Goal: Use online tool/utility: Utilize a website feature to perform a specific function

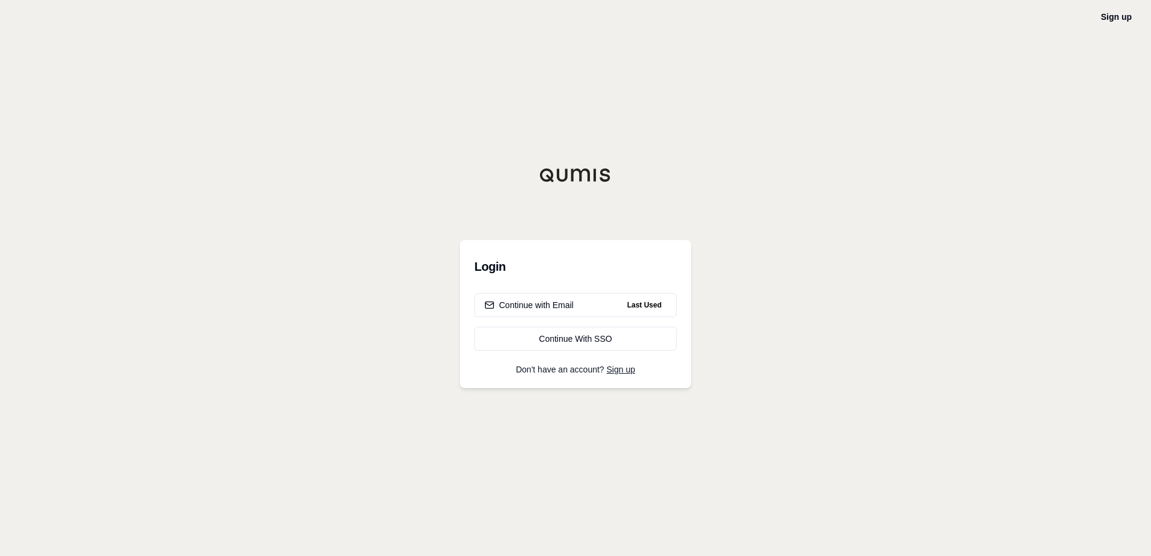
click at [544, 308] on div "Continue with Email" at bounding box center [528, 305] width 89 height 12
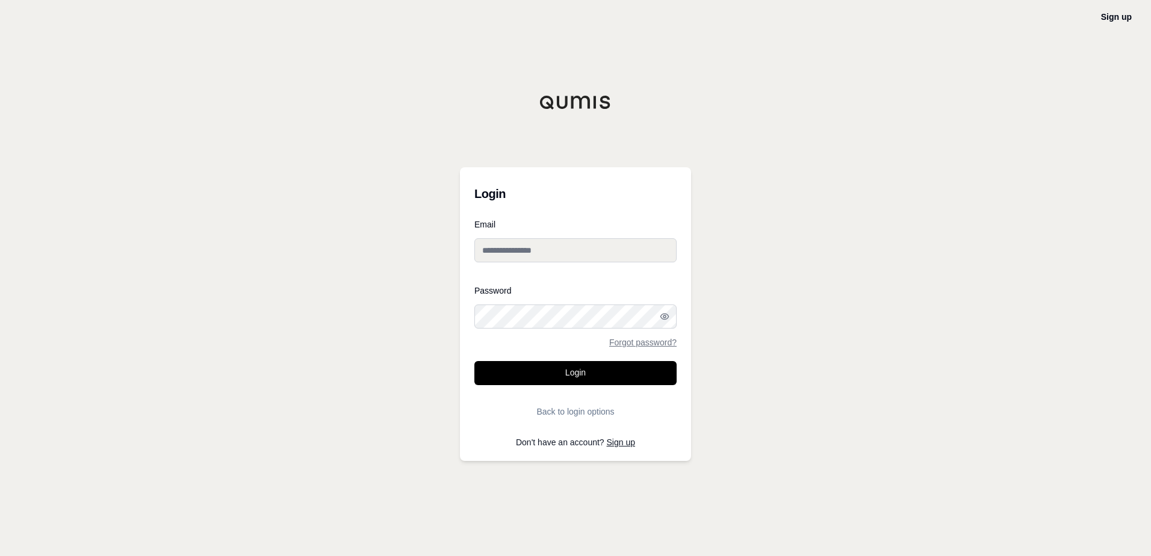
type input "**********"
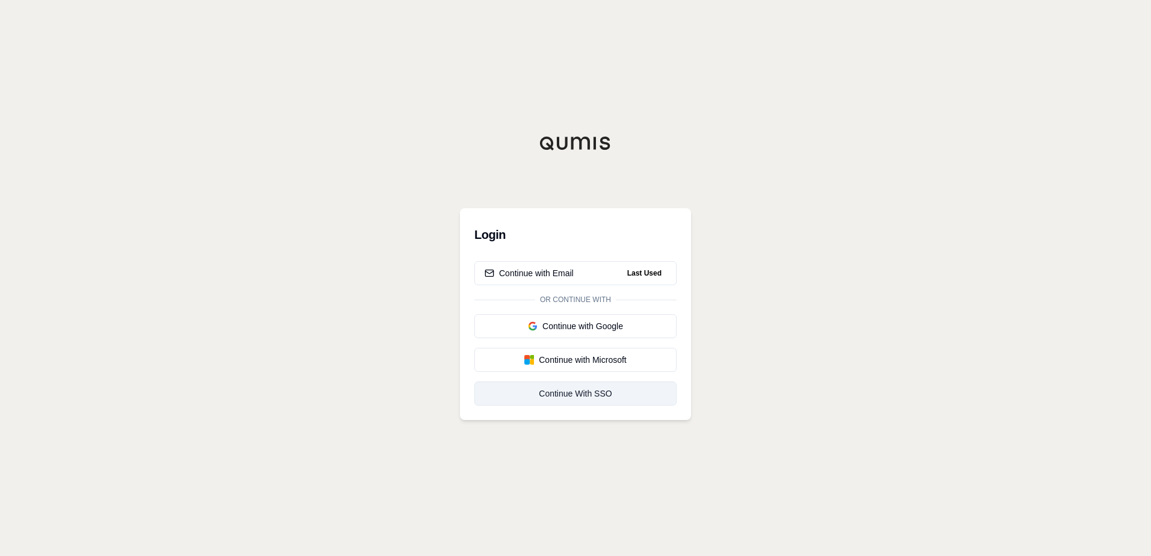
click at [587, 396] on div "Continue With SSO" at bounding box center [575, 394] width 182 height 12
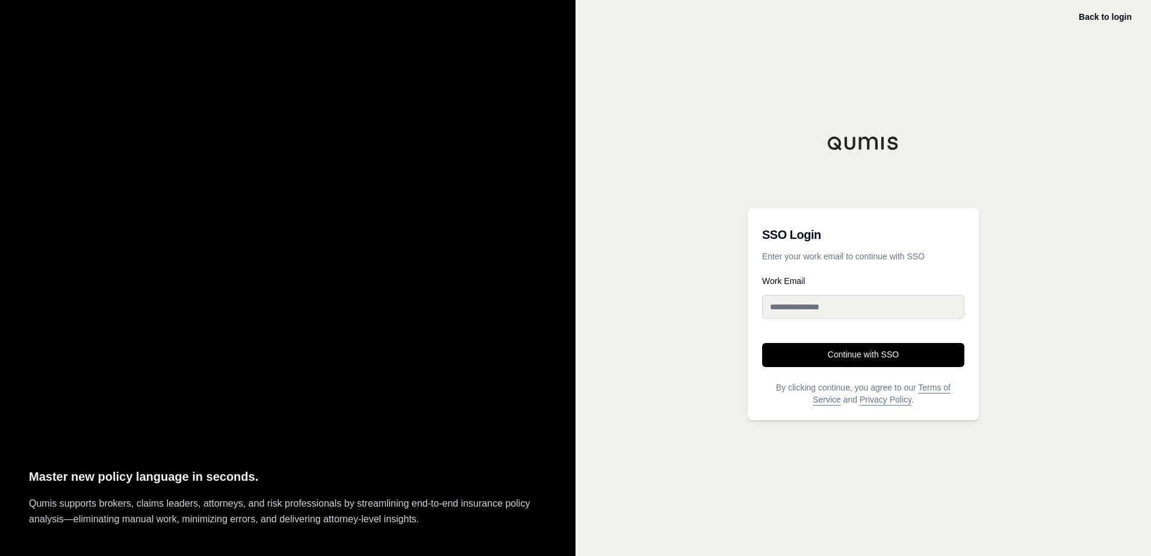
click at [798, 309] on input "Work Email" at bounding box center [863, 307] width 202 height 24
type input "**********"
click at [863, 357] on button "Continue with SSO" at bounding box center [863, 355] width 202 height 24
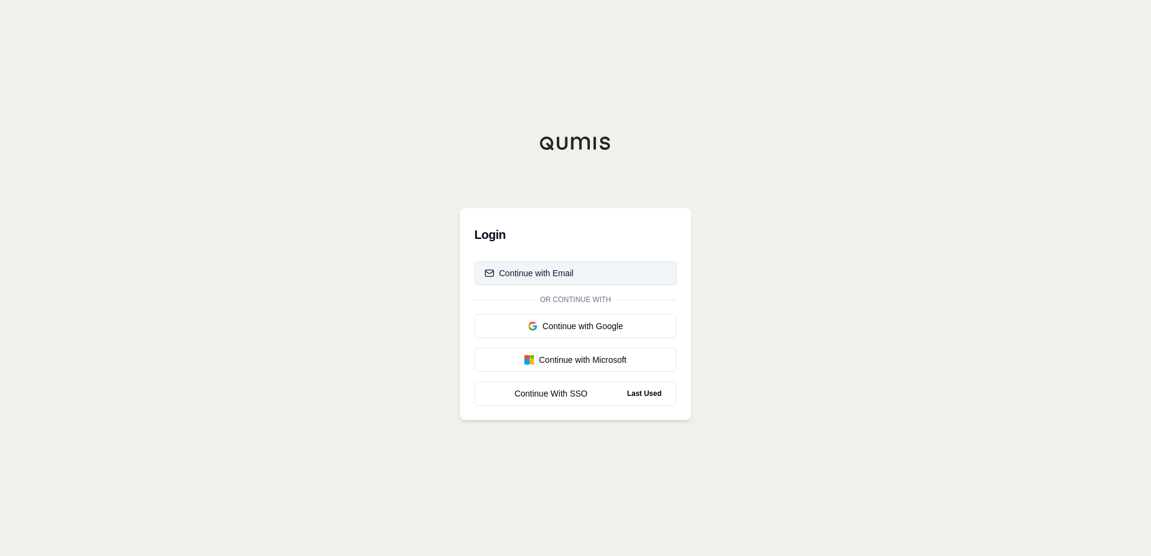
click at [506, 272] on div "Continue with Email" at bounding box center [528, 273] width 89 height 12
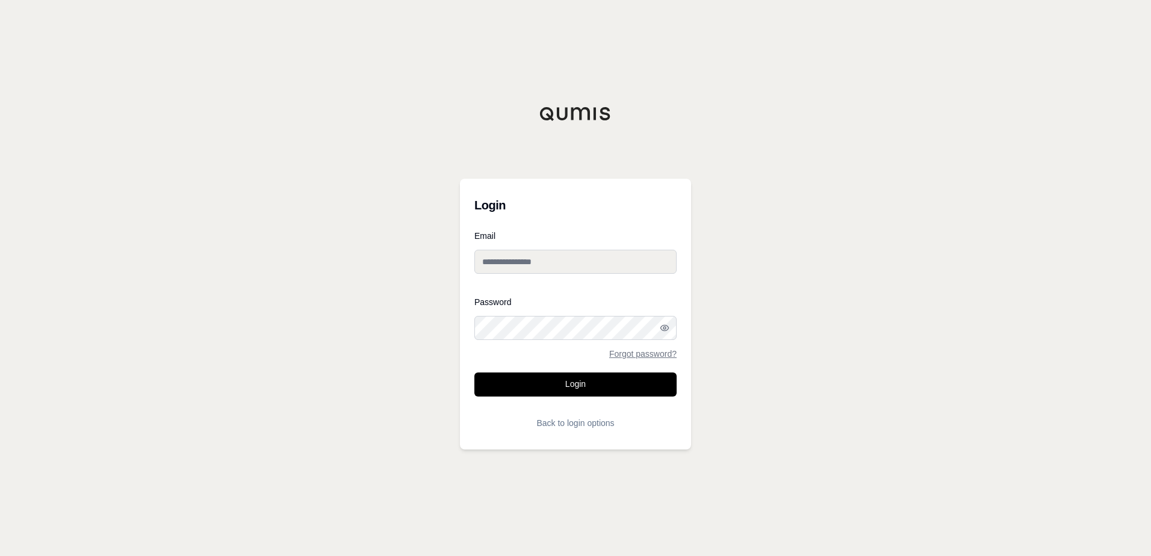
type input "**********"
click at [574, 382] on button "Login" at bounding box center [575, 384] width 202 height 24
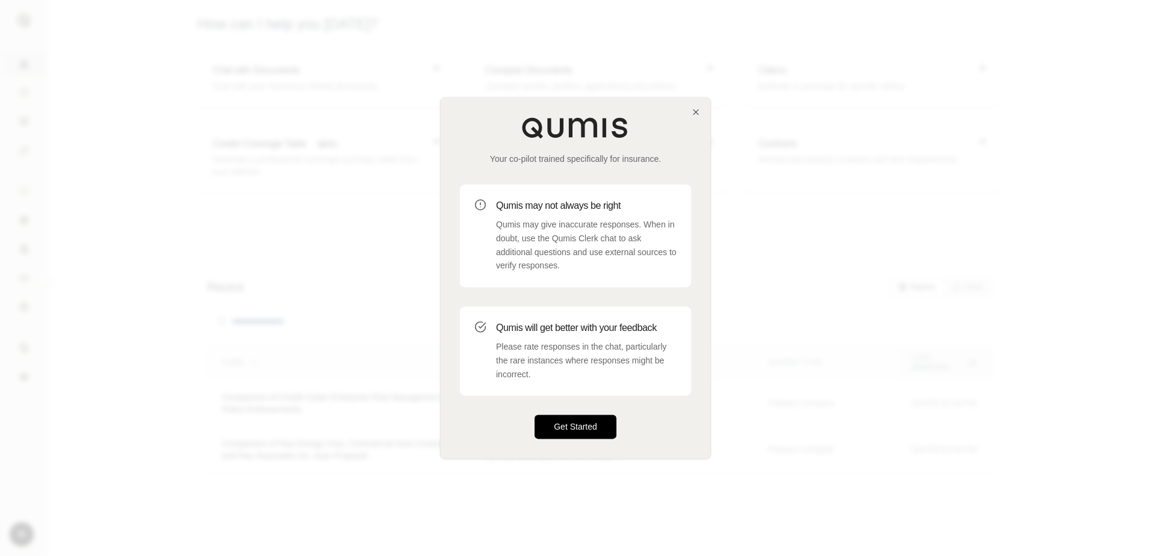
drag, startPoint x: 589, startPoint y: 427, endPoint x: 614, endPoint y: 421, distance: 25.4
click at [589, 427] on button "Get Started" at bounding box center [575, 427] width 82 height 24
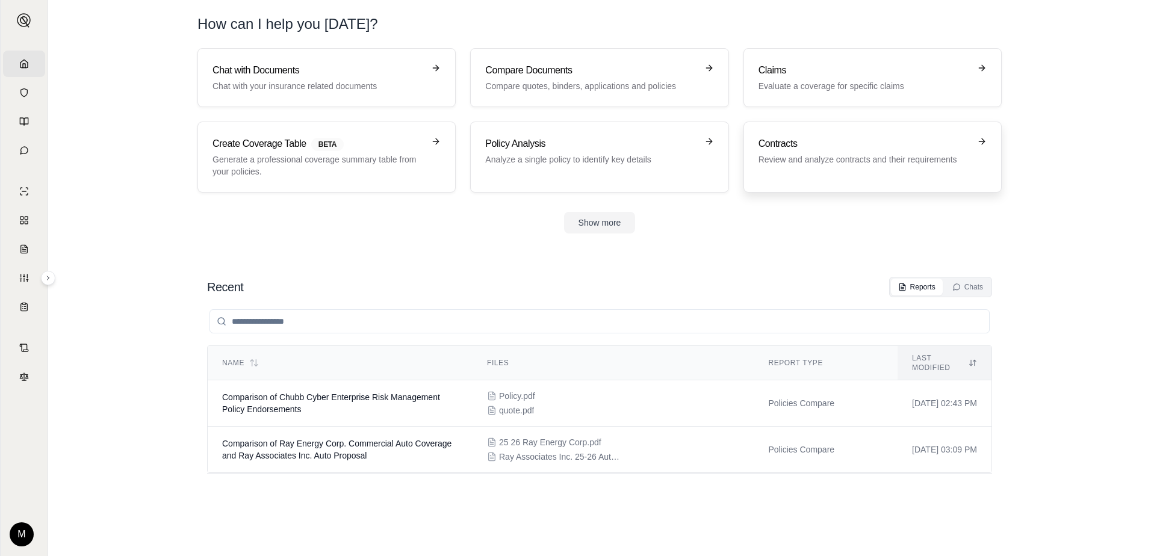
click at [823, 159] on p "Review and analyze contracts and their requirements" at bounding box center [863, 159] width 211 height 12
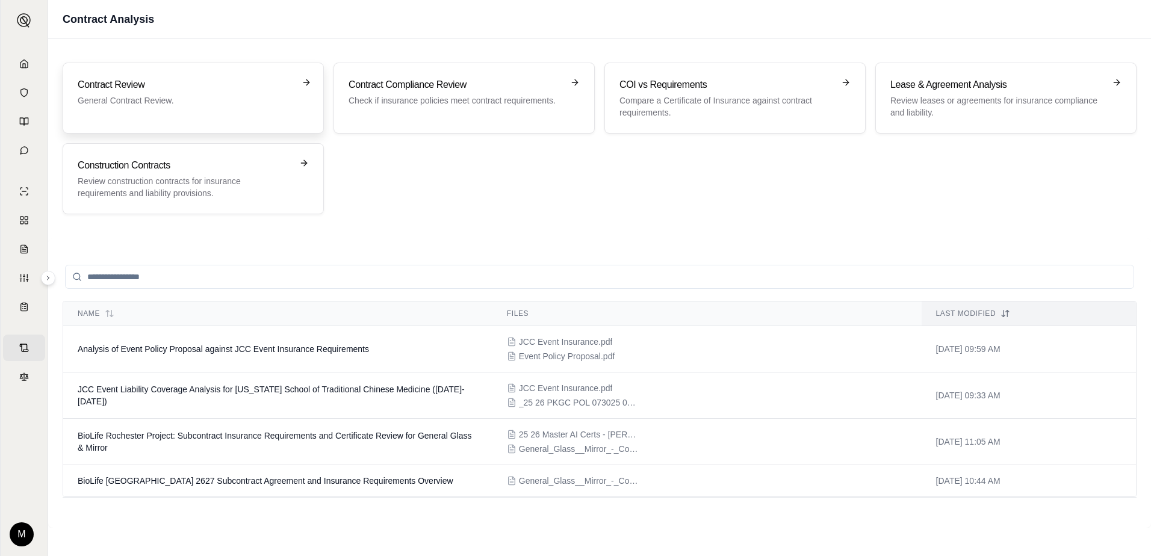
click at [258, 88] on h3 "Contract Review" at bounding box center [185, 85] width 214 height 14
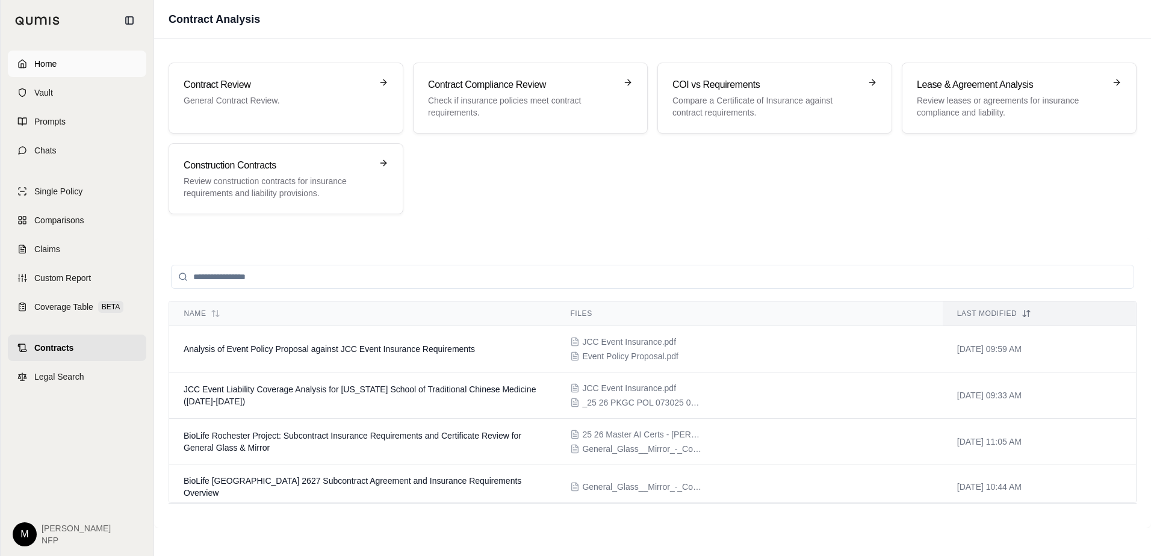
click at [26, 56] on link "Home" at bounding box center [77, 64] width 138 height 26
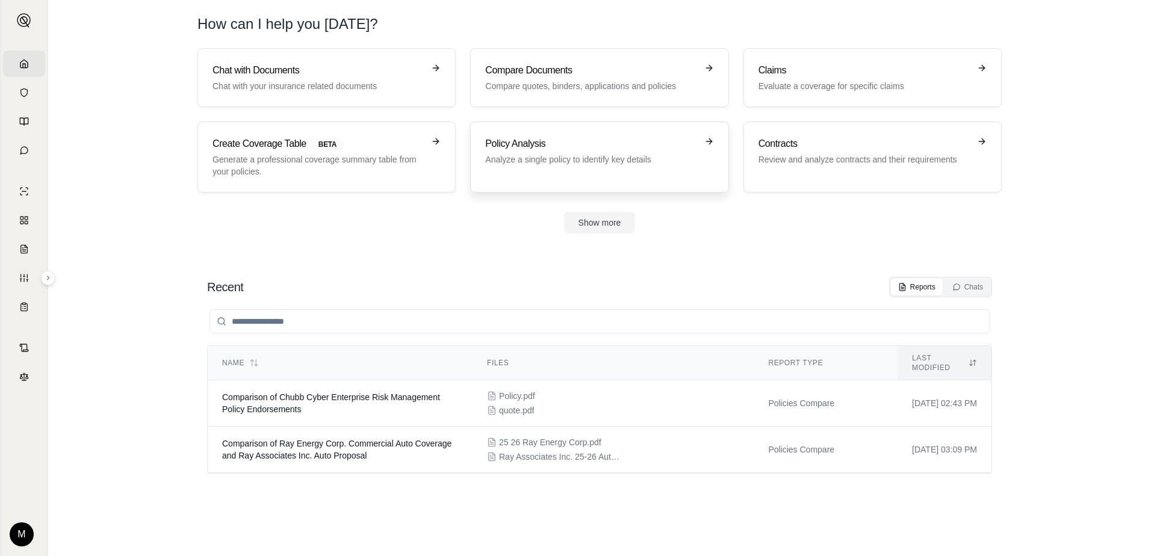
click at [618, 162] on p "Analyze a single policy to identify key details" at bounding box center [590, 159] width 211 height 12
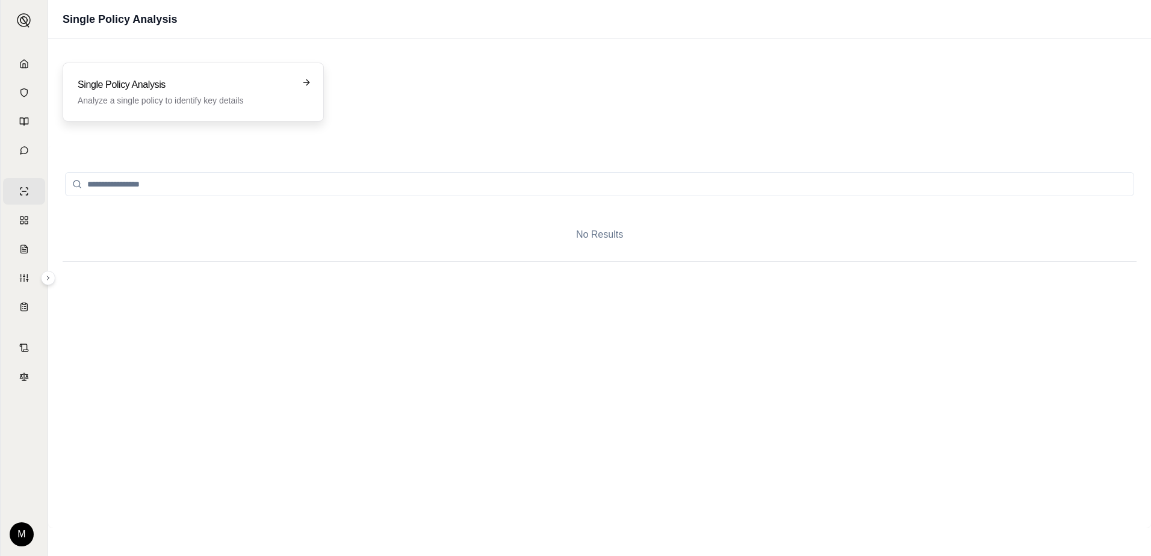
click at [179, 64] on div "Single Policy Analysis Analyze a single policy to identify key details" at bounding box center [193, 92] width 261 height 59
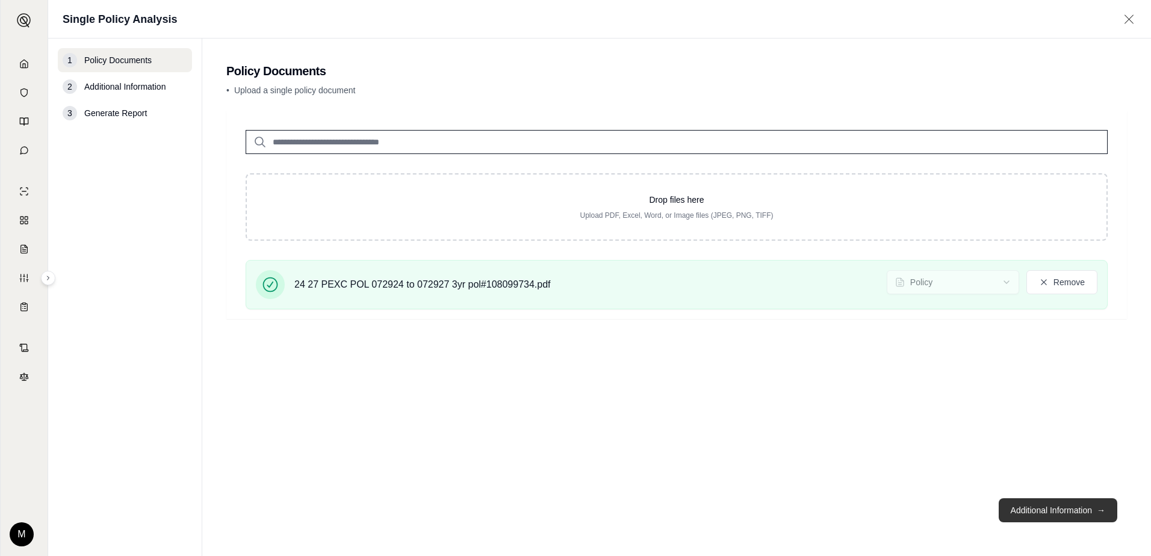
click at [1064, 508] on button "Additional Information →" at bounding box center [1057, 510] width 119 height 24
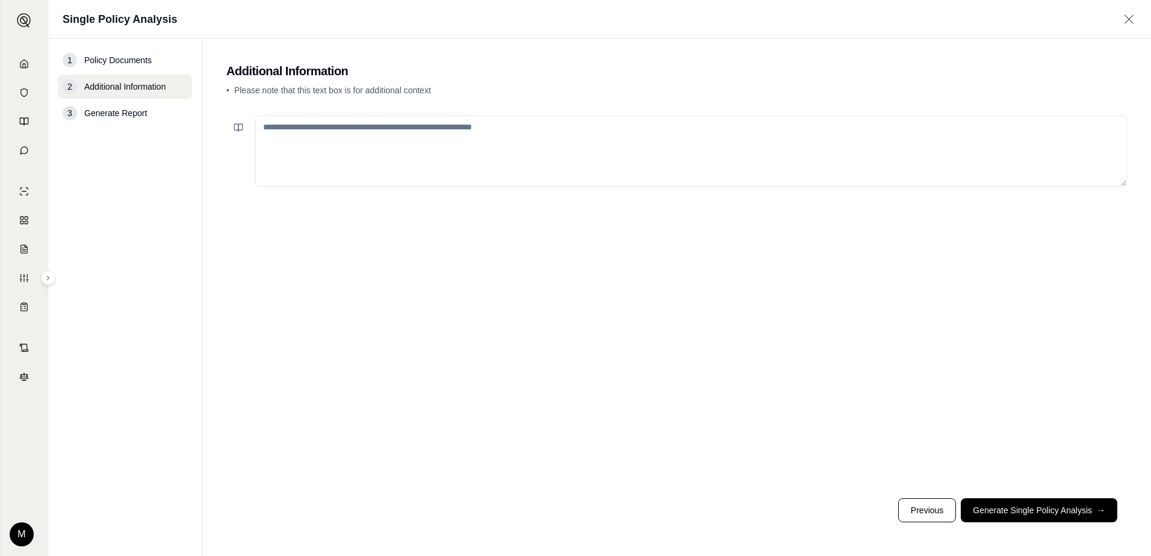
click at [420, 132] on textarea at bounding box center [690, 151] width 871 height 71
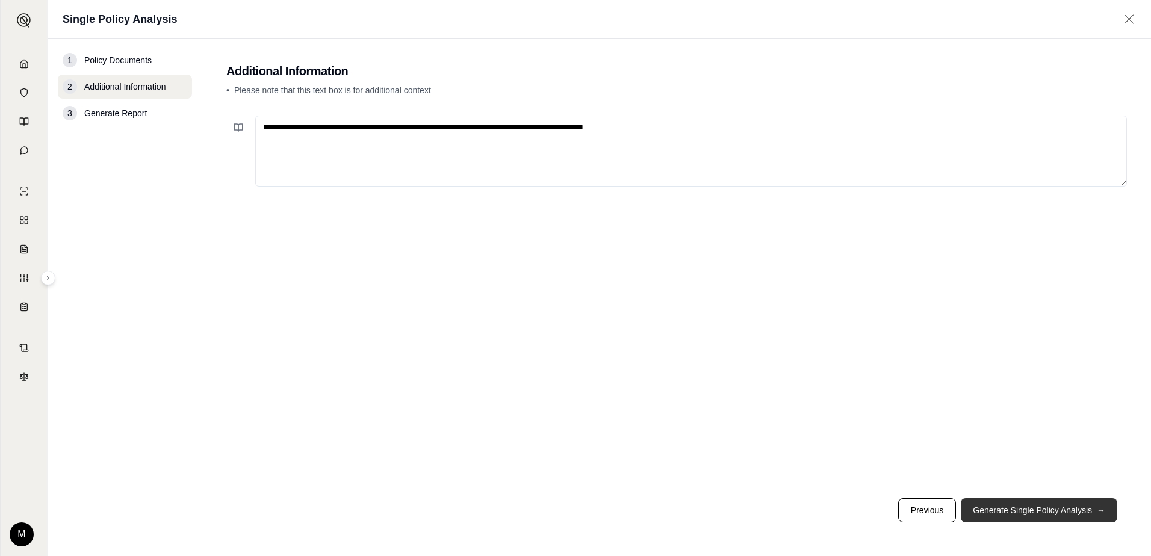
type textarea "**********"
click at [1020, 512] on button "Generate Single Policy Analysis →" at bounding box center [1038, 510] width 156 height 24
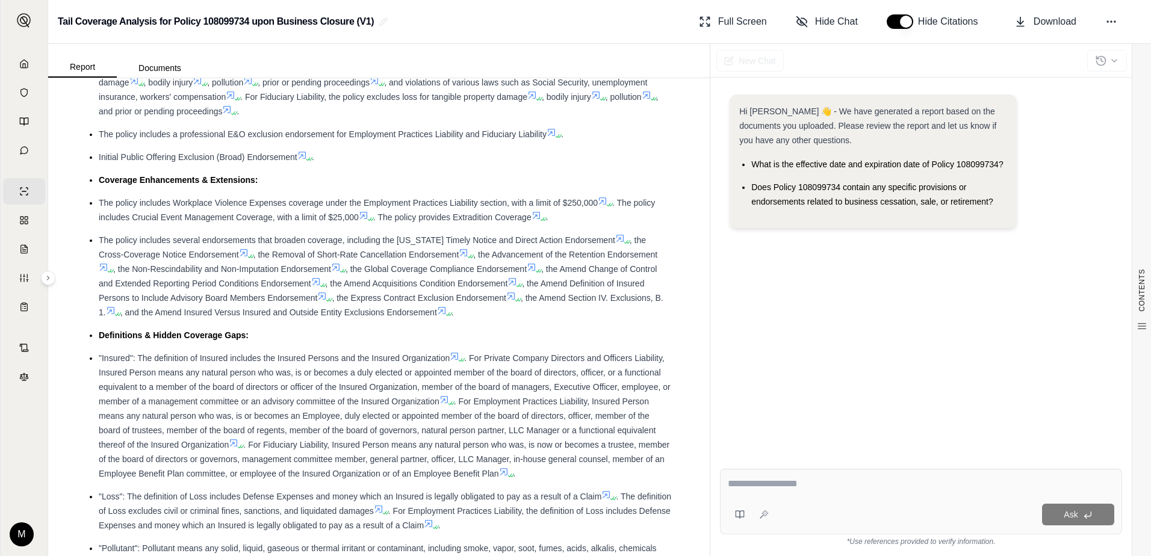
scroll to position [662, 0]
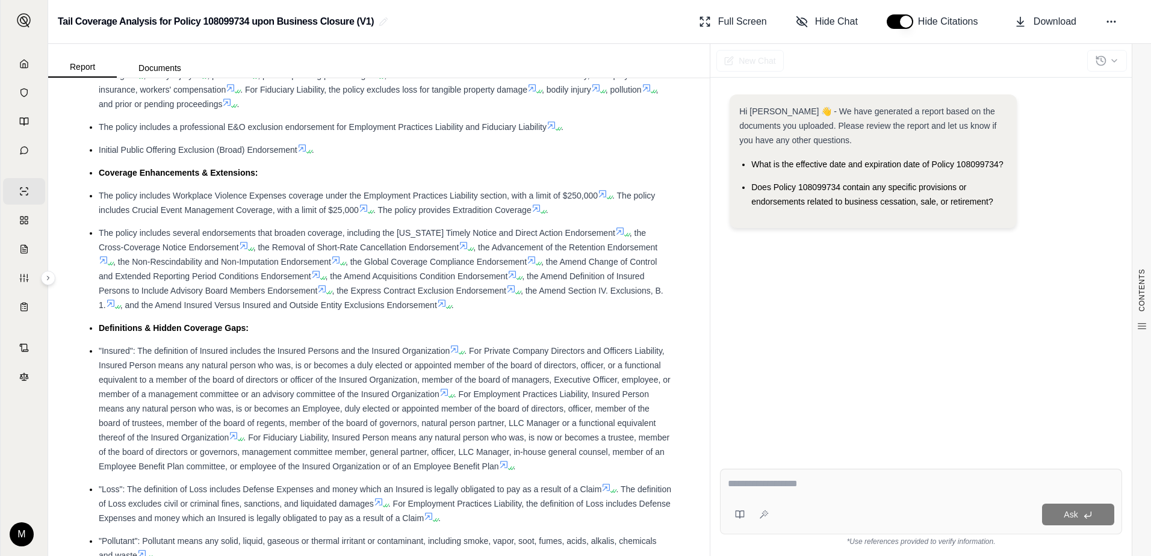
click at [789, 484] on textarea at bounding box center [920, 484] width 386 height 14
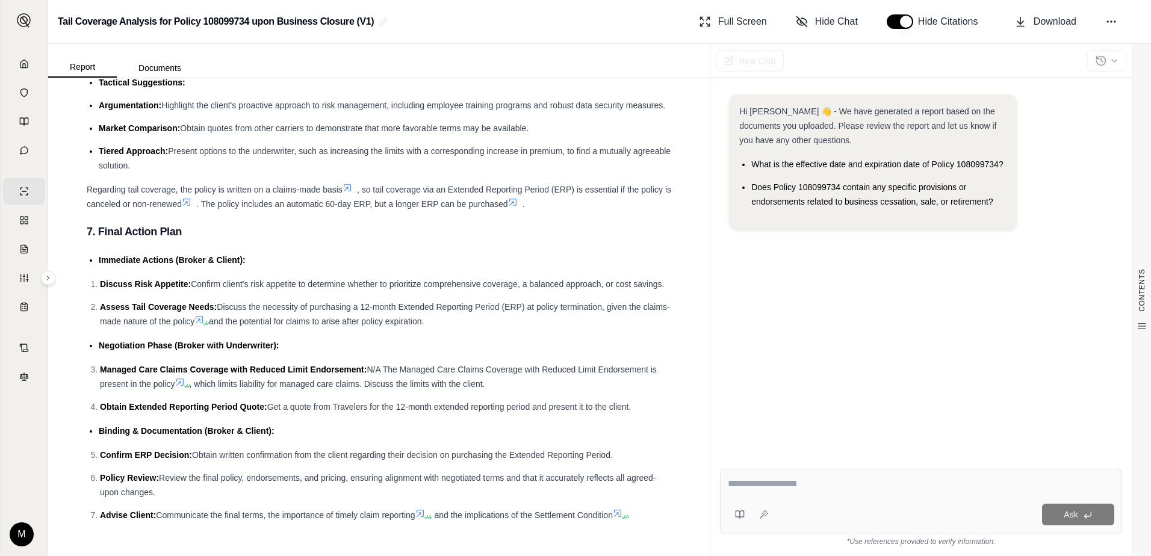
scroll to position [4056, 0]
click at [777, 484] on textarea at bounding box center [920, 484] width 386 height 14
type textarea "**********"
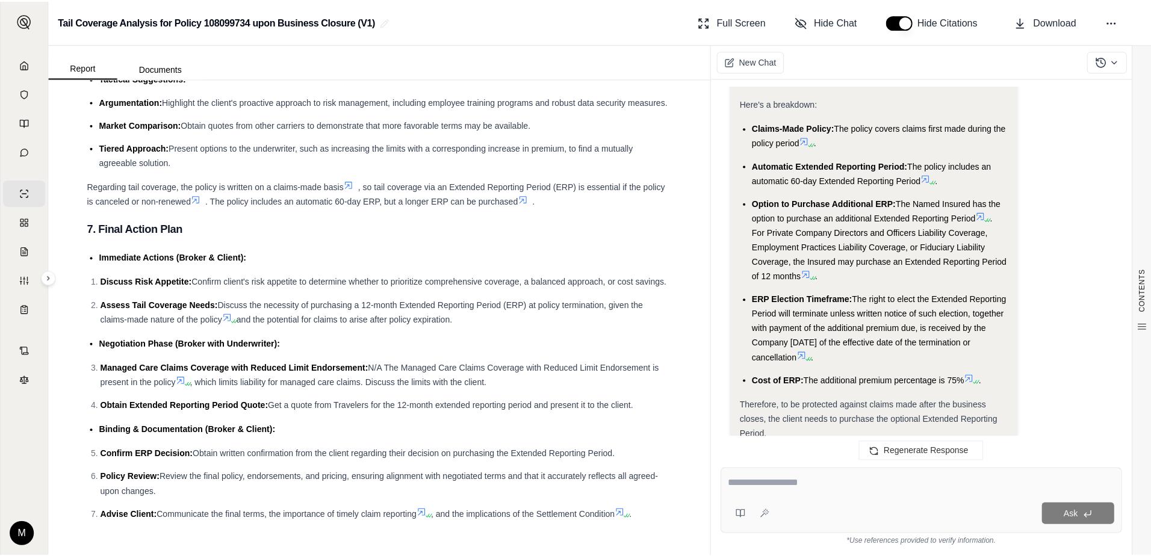
scroll to position [4056, 0]
